Goal: Task Accomplishment & Management: Use online tool/utility

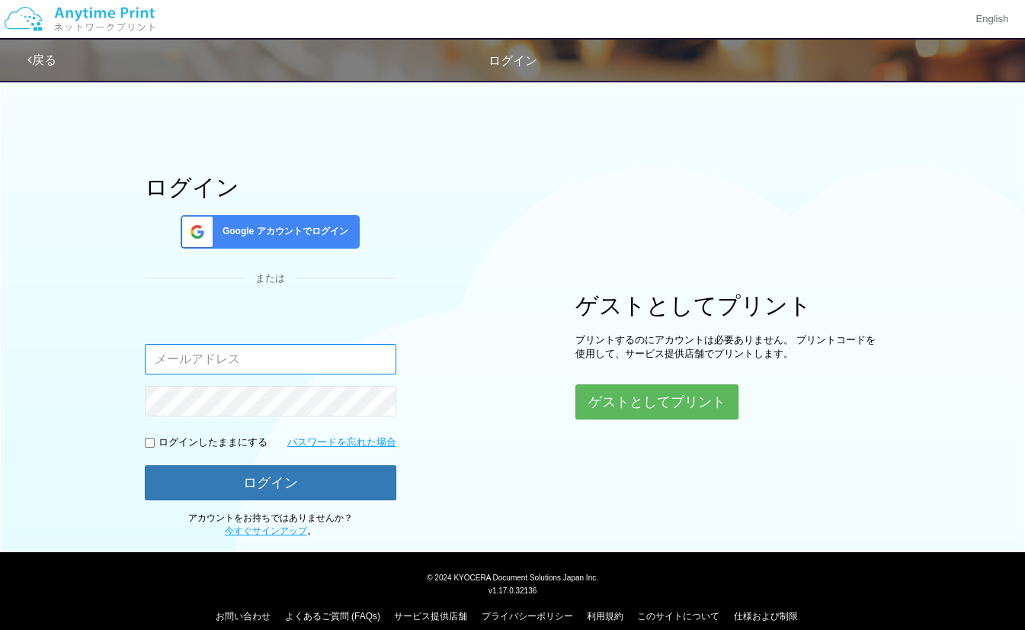
type input "[EMAIL_ADDRESS][DOMAIN_NAME]"
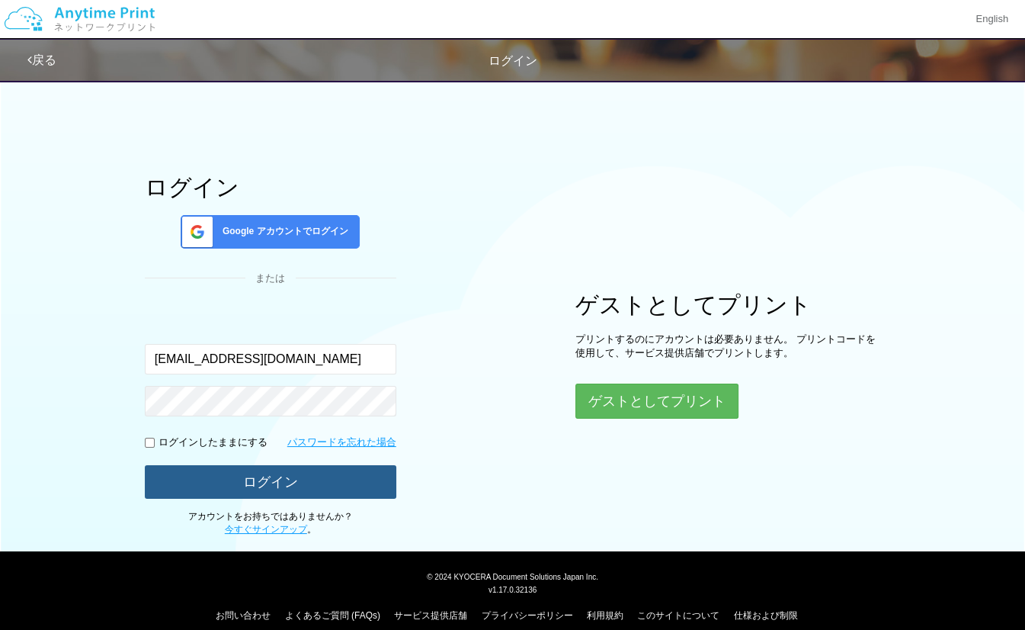
click at [293, 490] on button "ログイン" at bounding box center [271, 482] width 252 height 34
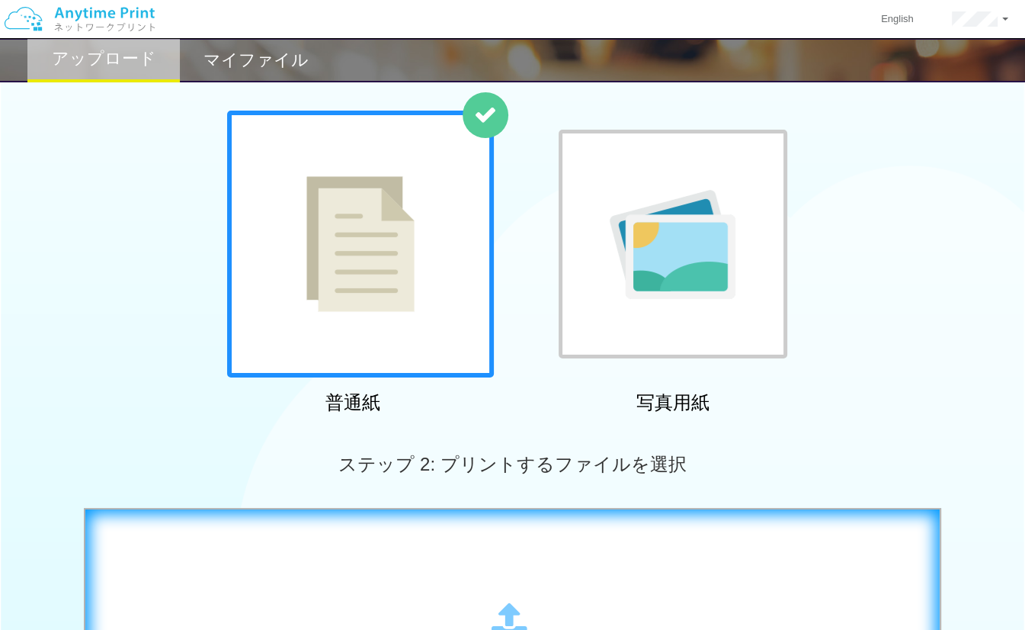
scroll to position [85, 0]
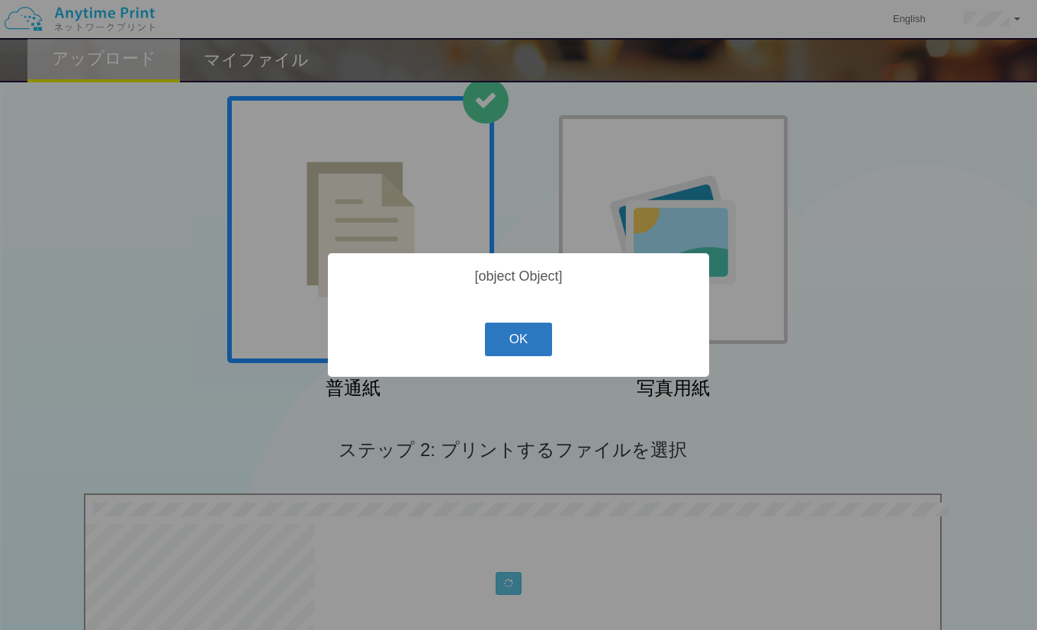
click at [521, 353] on button "OK" at bounding box center [519, 339] width 68 height 34
click at [522, 351] on button "OK" at bounding box center [519, 339] width 68 height 34
drag, startPoint x: 527, startPoint y: 371, endPoint x: 518, endPoint y: 341, distance: 31.6
click at [518, 341] on div "? ! i [object Object] OK Cancel ×" at bounding box center [518, 314] width 381 height 123
click at [518, 341] on button "OK" at bounding box center [519, 339] width 68 height 34
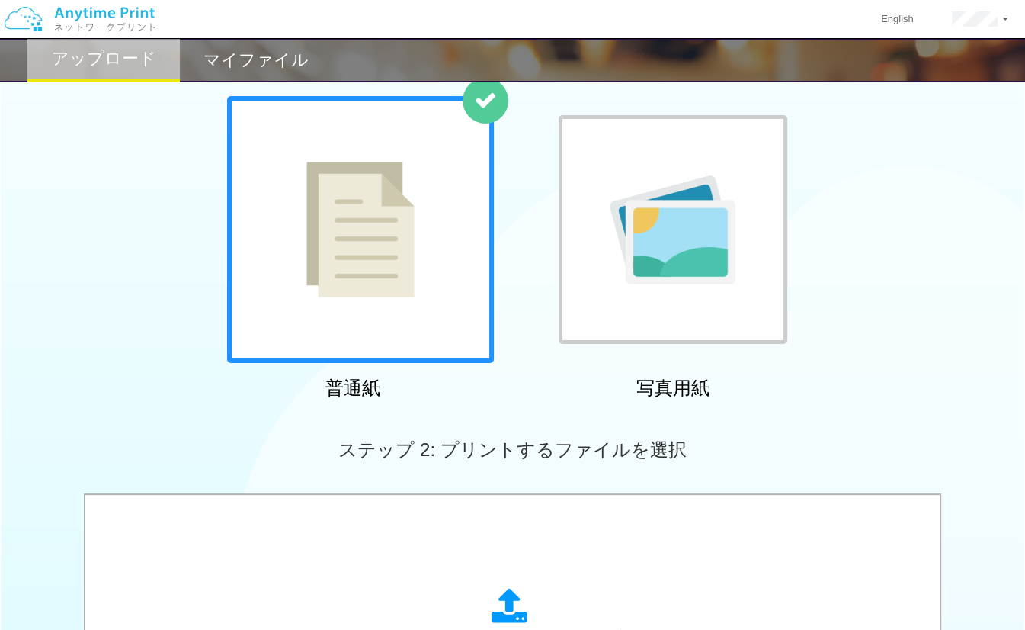
scroll to position [529, 0]
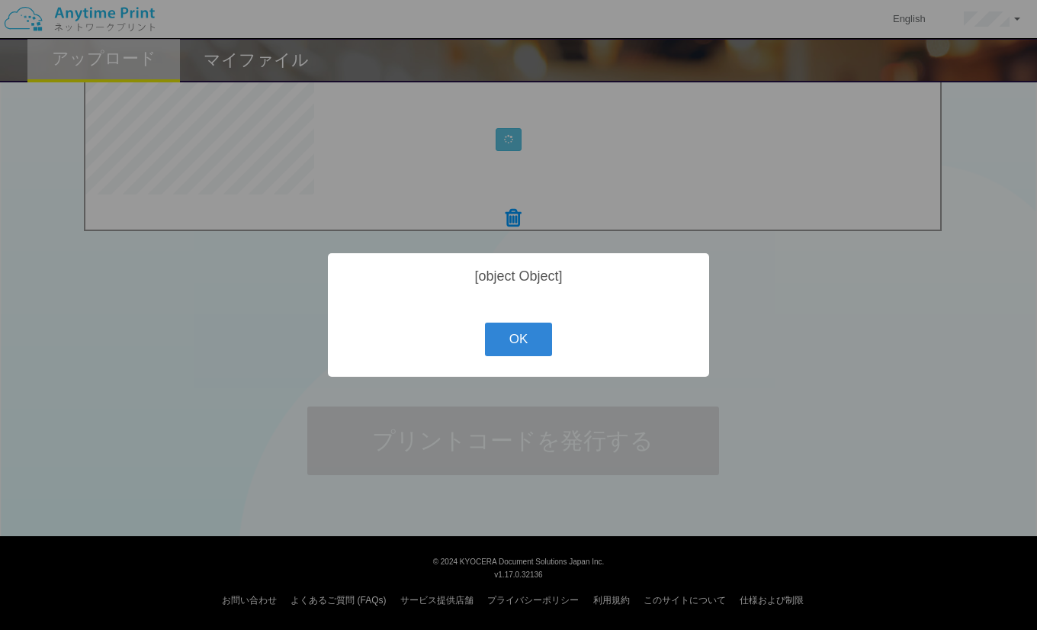
click at [528, 364] on div "? ! i [object Object] OK Cancel ×" at bounding box center [518, 314] width 381 height 123
click at [509, 335] on button "OK" at bounding box center [519, 339] width 68 height 34
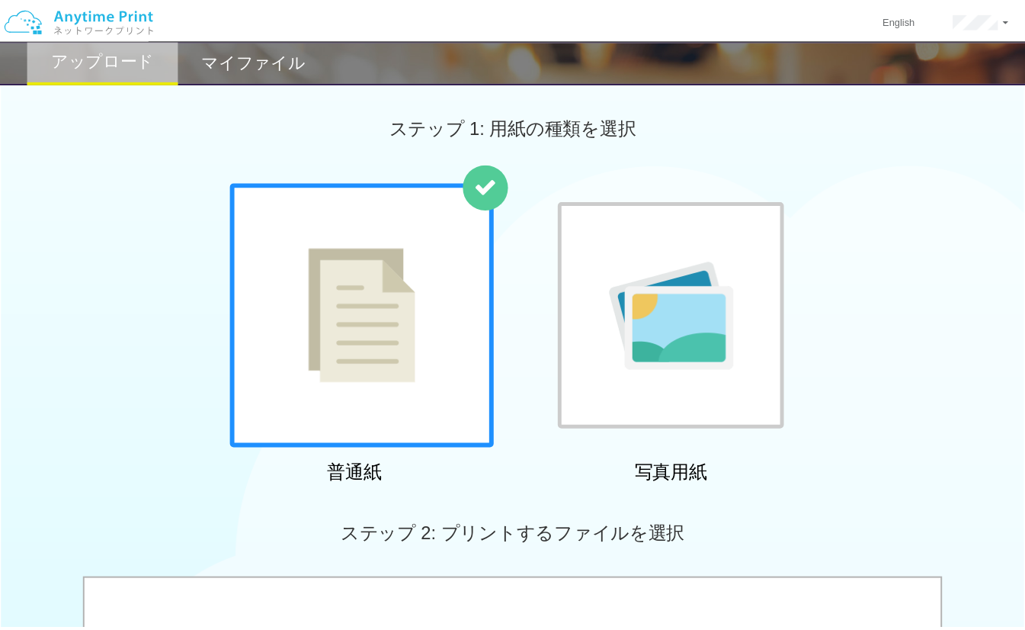
scroll to position [529, 0]
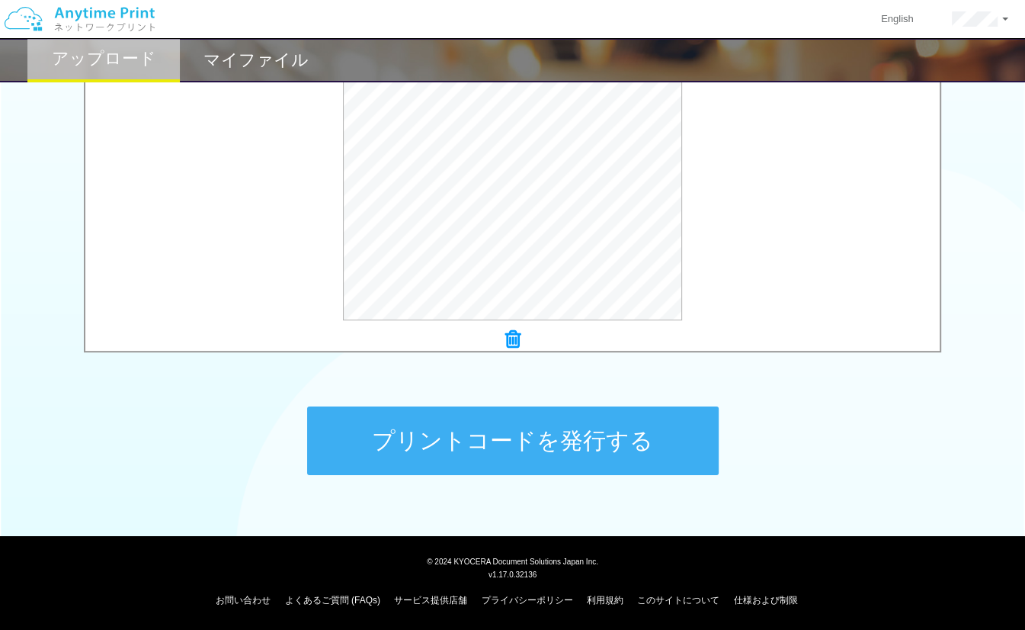
click at [625, 499] on div "プリントコードを発行する" at bounding box center [512, 441] width 457 height 160
click at [610, 456] on button "プリントコードを発行する" at bounding box center [513, 440] width 412 height 69
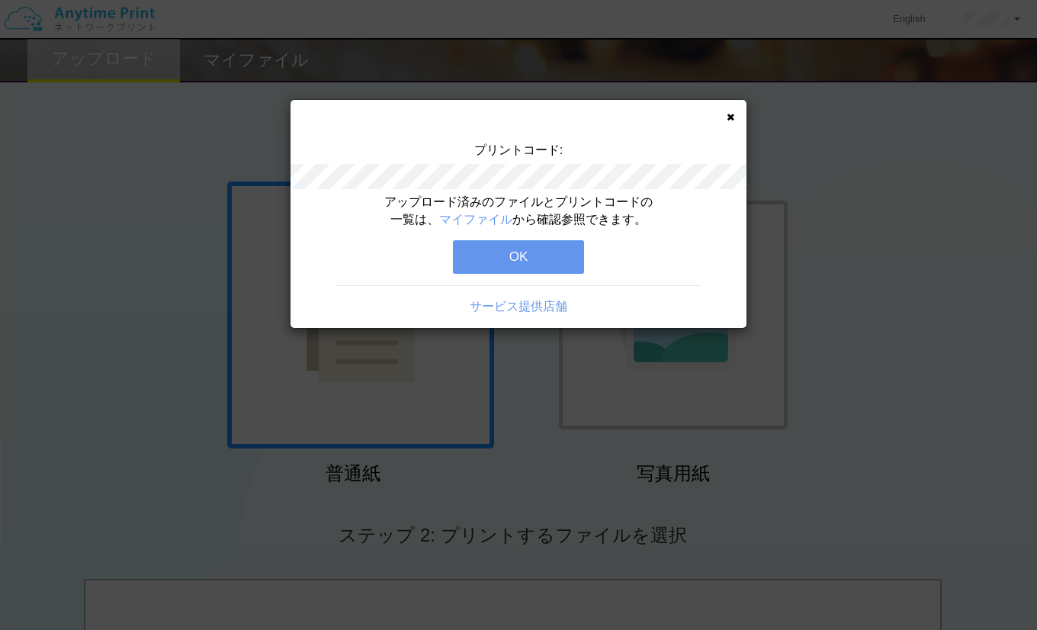
click at [500, 255] on button "OK" at bounding box center [518, 257] width 131 height 34
